Goal: Task Accomplishment & Management: Use online tool/utility

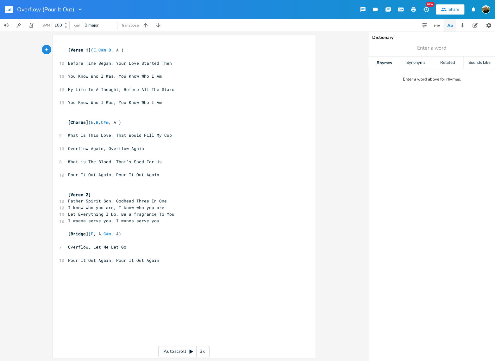
click at [485, 8] on img "button" at bounding box center [485, 9] width 8 height 8
click at [292, 8] on div "Overflow (Pour It Out) New Share Account Settings Chat with support Launch Tour…" at bounding box center [247, 9] width 495 height 19
click at [427, 8] on icon "button" at bounding box center [426, 9] width 6 height 5
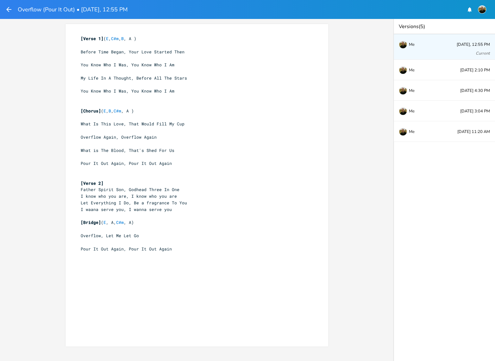
click at [350, 68] on div "xxxxxxxxxx [Verse 1] ( E , C#m , B , A ) ​ Before Time Began, Your Love Started…" at bounding box center [196, 190] width 393 height 343
click at [12, 9] on icon "button" at bounding box center [9, 10] width 8 height 8
